Goal: Task Accomplishment & Management: Use online tool/utility

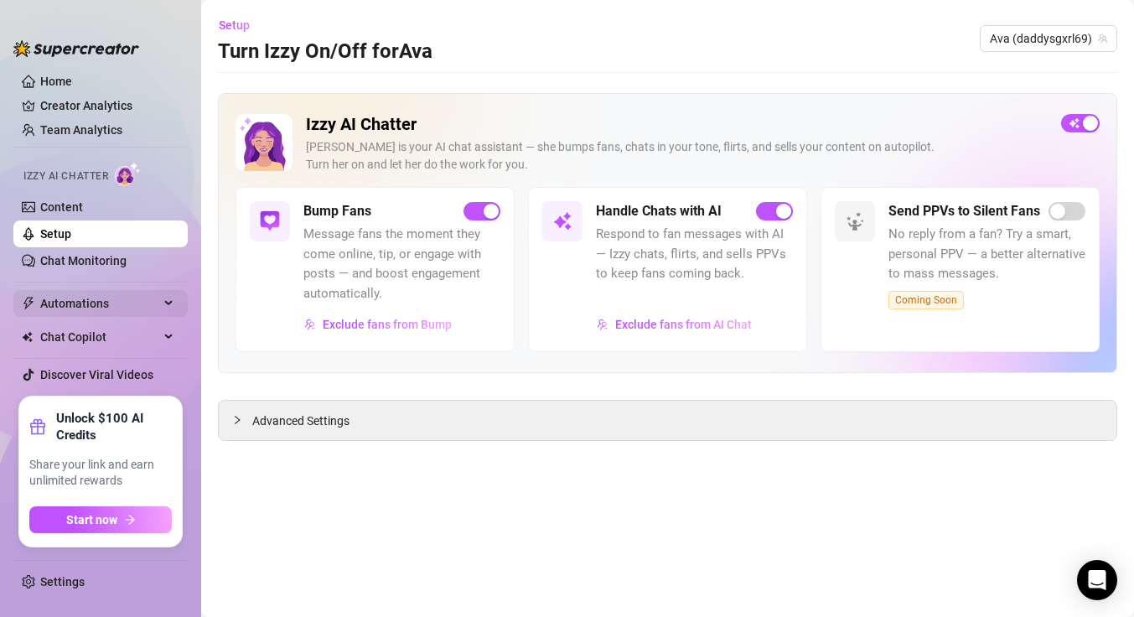
click at [74, 306] on span "Automations" at bounding box center [99, 303] width 119 height 27
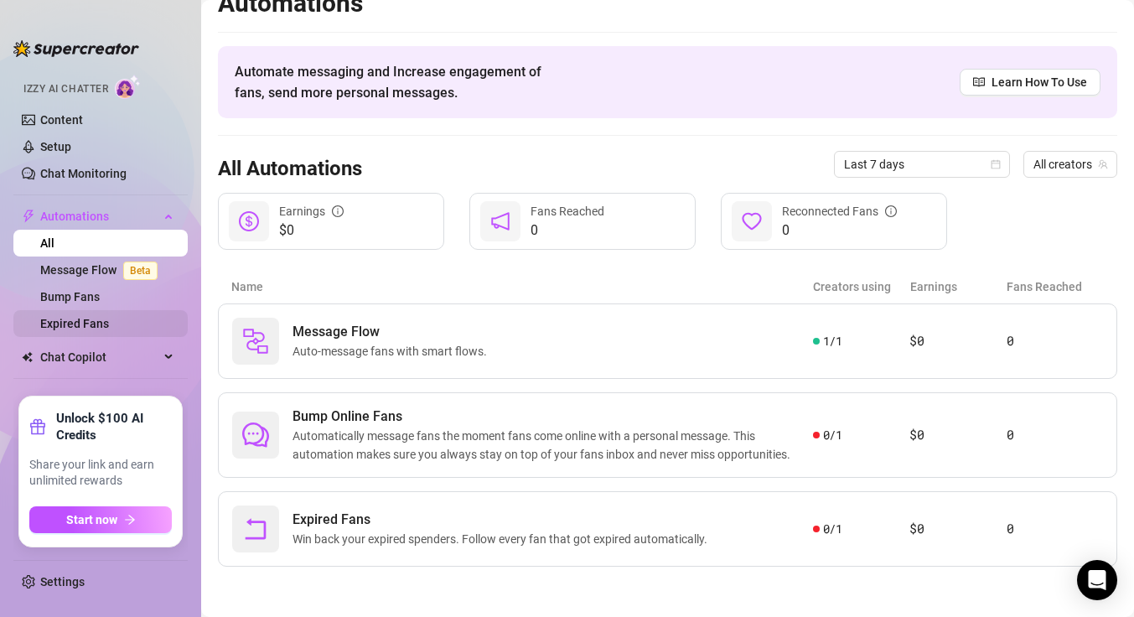
scroll to position [36, 0]
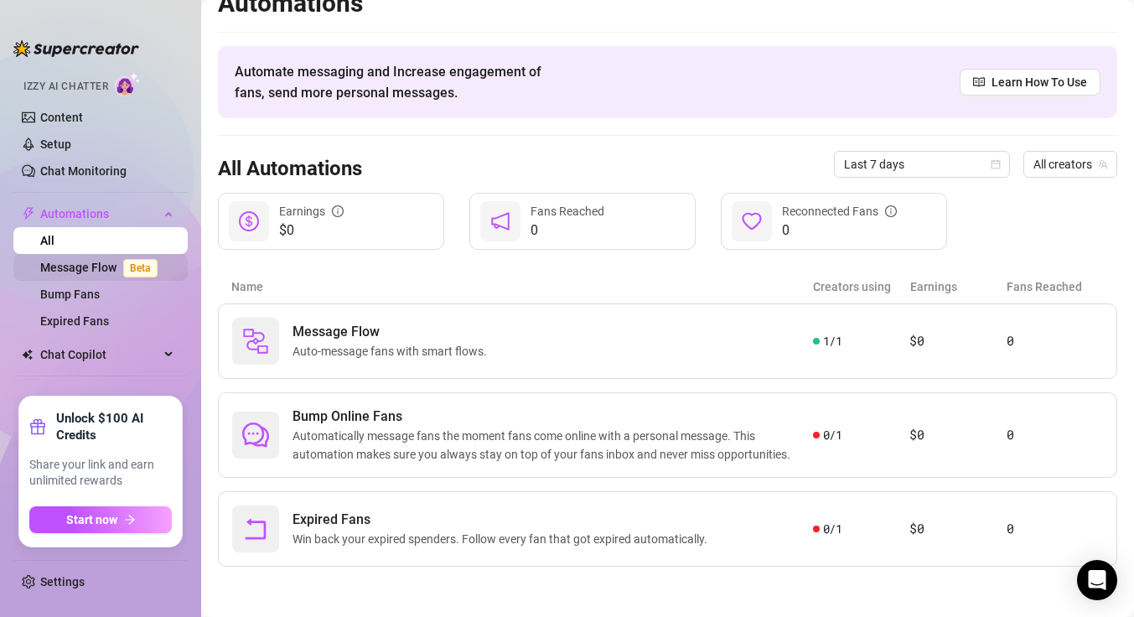
click at [101, 267] on link "Message Flow Beta" at bounding box center [102, 267] width 124 height 13
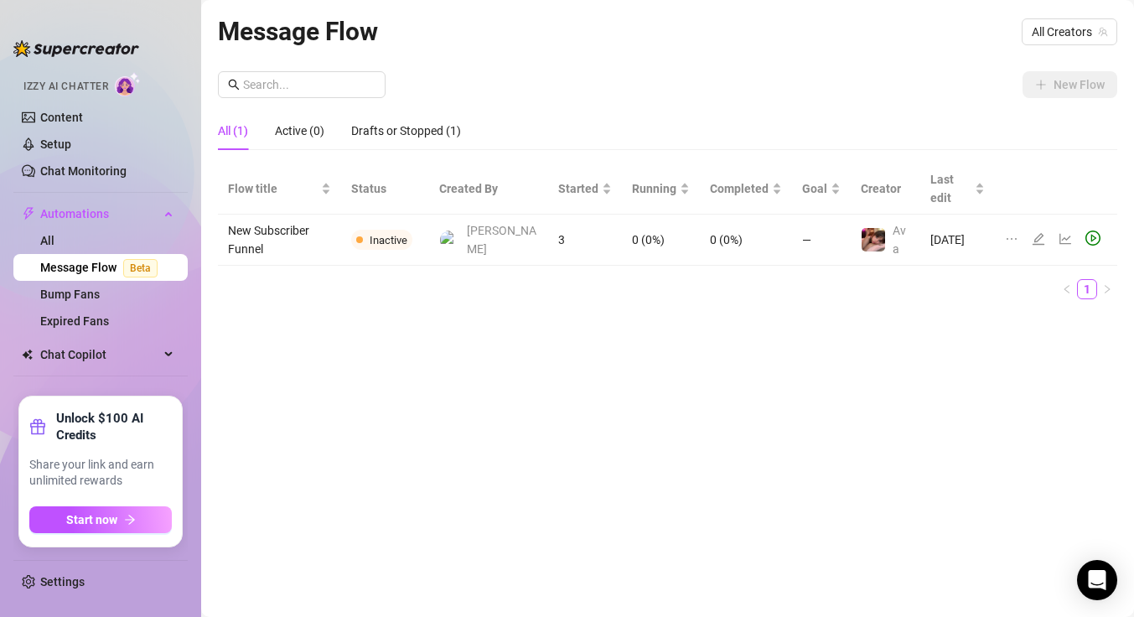
click at [1000, 125] on div "All (1) Active (0) Drafts or Stopped (1)" at bounding box center [668, 131] width 900 height 39
click at [1065, 40] on span "All Creators" at bounding box center [1069, 31] width 75 height 25
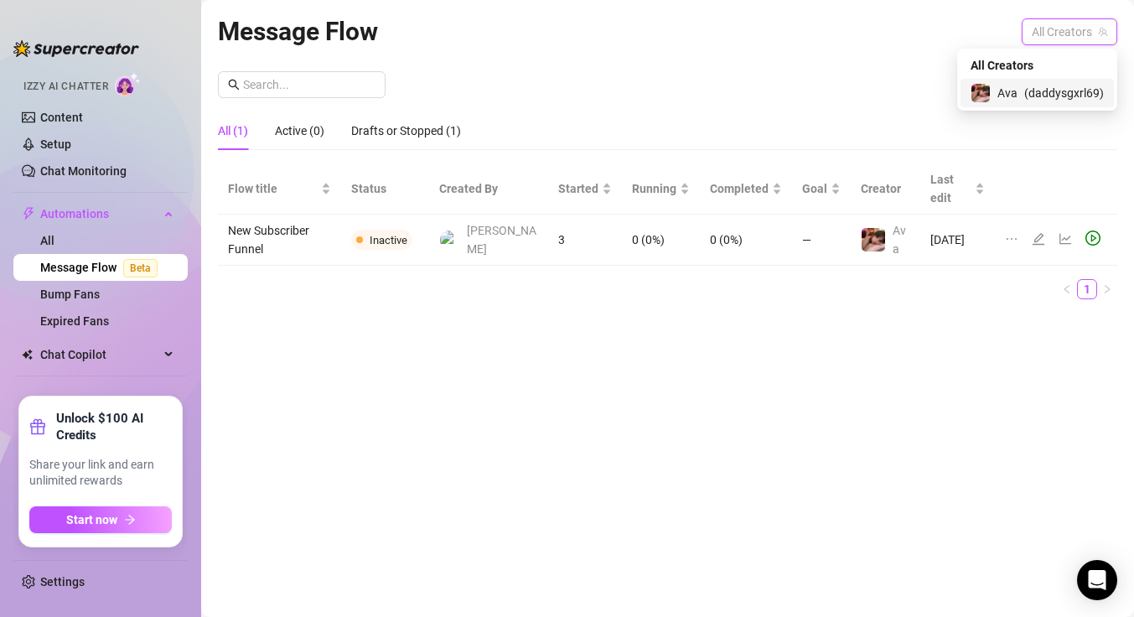
click at [1034, 89] on span "( daddysgxrl69 )" at bounding box center [1065, 93] width 80 height 18
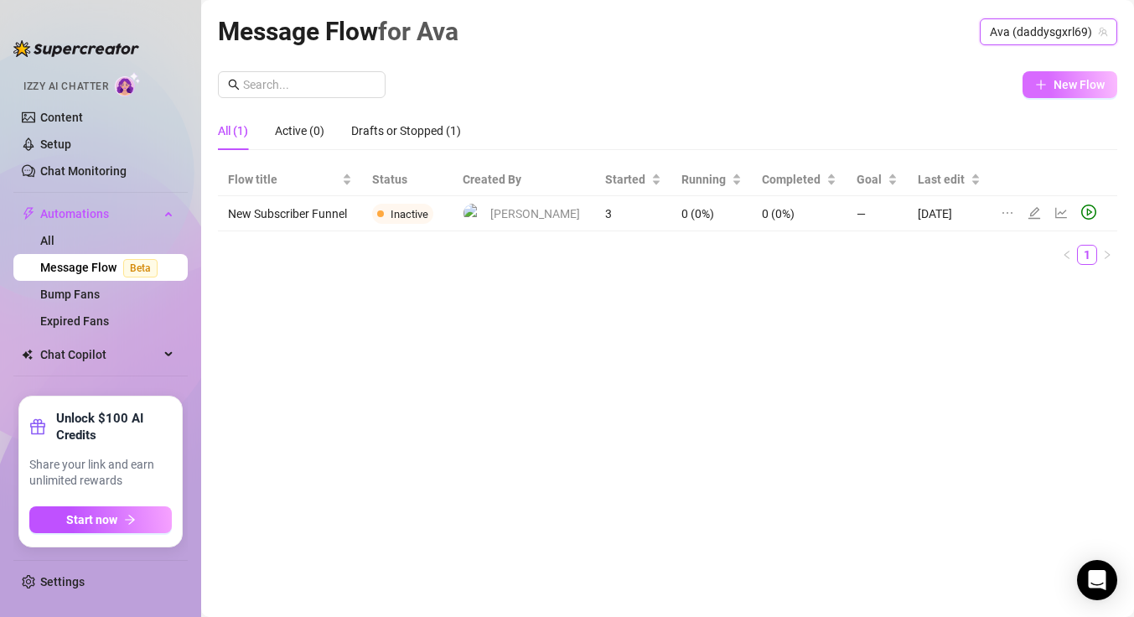
click at [1041, 89] on icon "plus" at bounding box center [1041, 85] width 12 height 12
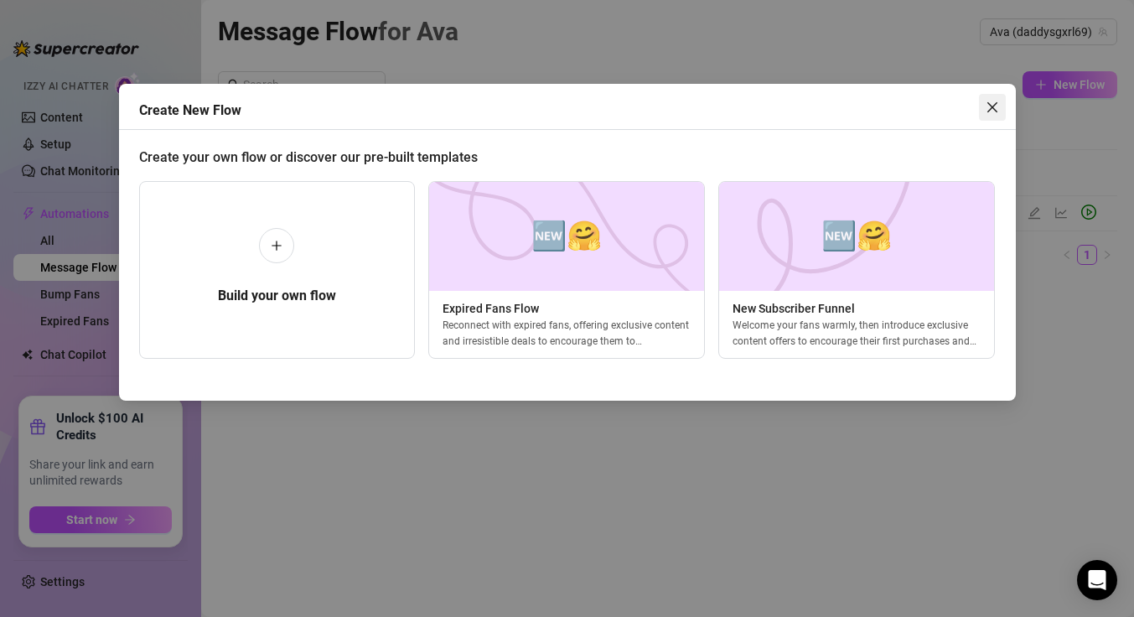
click at [989, 106] on icon "close" at bounding box center [992, 107] width 13 height 13
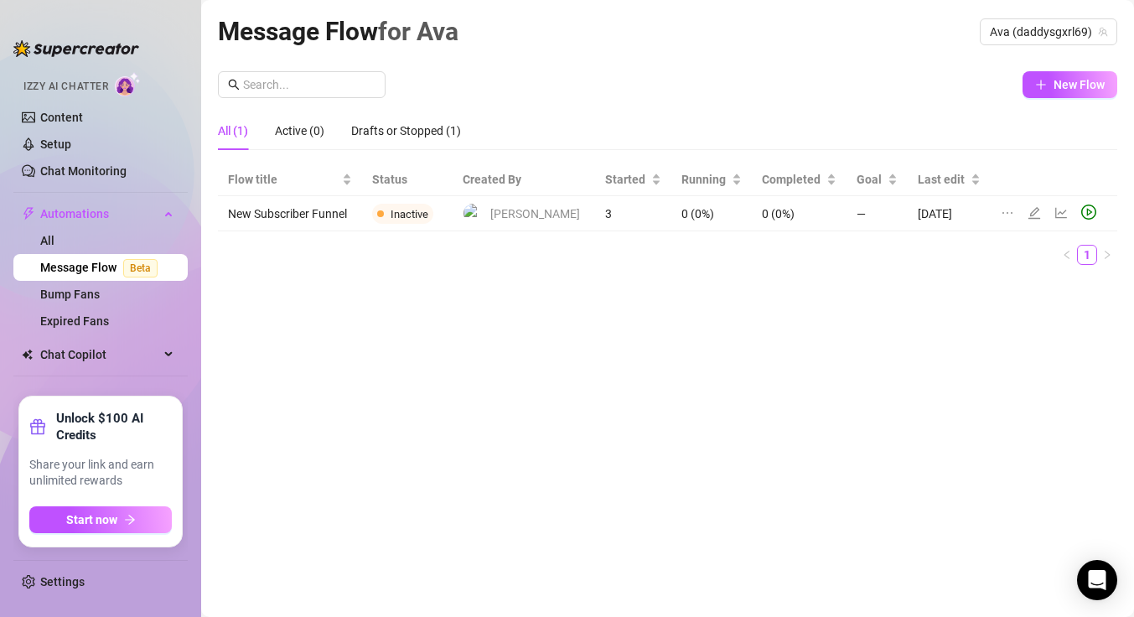
click at [812, 344] on div "Message Flow for [PERSON_NAME] (daddysgxrl69) New Flow All (1) Active (0) Draft…" at bounding box center [668, 289] width 900 height 555
